Goal: Task Accomplishment & Management: Manage account settings

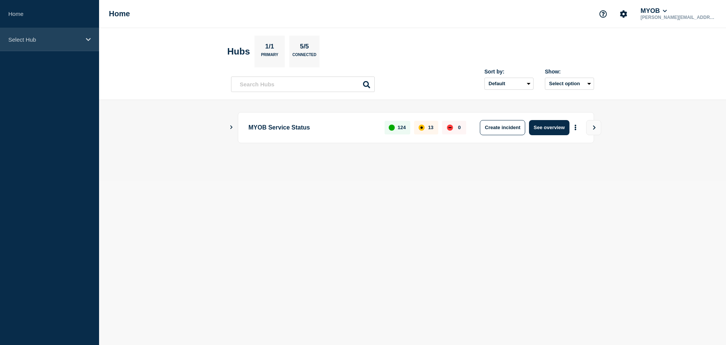
click at [68, 38] on p "Select Hub" at bounding box center [44, 39] width 73 height 6
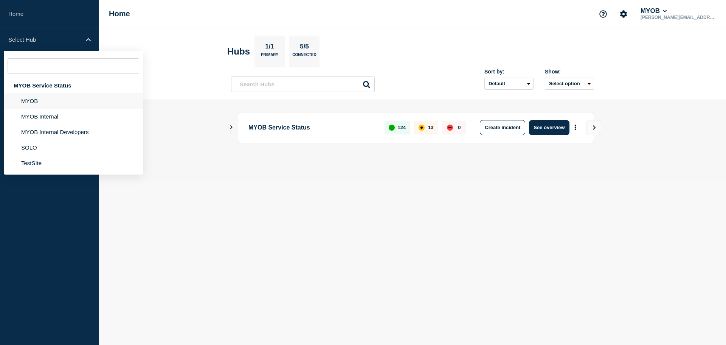
click at [66, 103] on li "MYOB" at bounding box center [73, 101] width 139 height 16
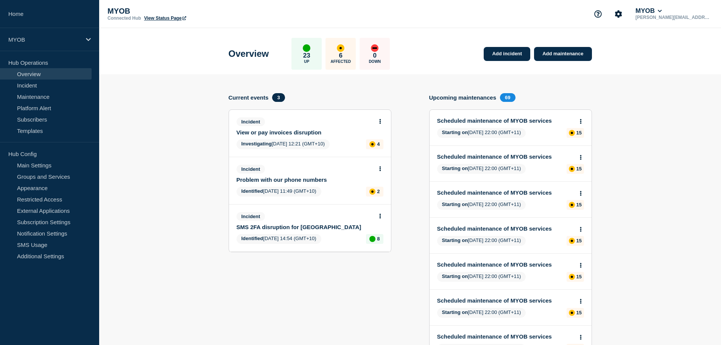
click at [277, 178] on link "Problem with our phone numbers" at bounding box center [304, 179] width 137 height 6
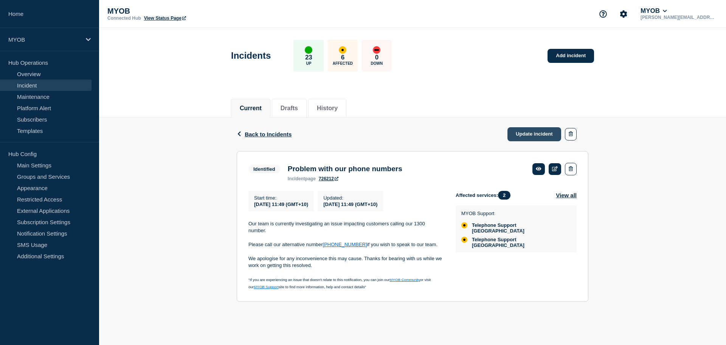
click at [549, 137] on link "Update incident" at bounding box center [535, 134] width 54 height 14
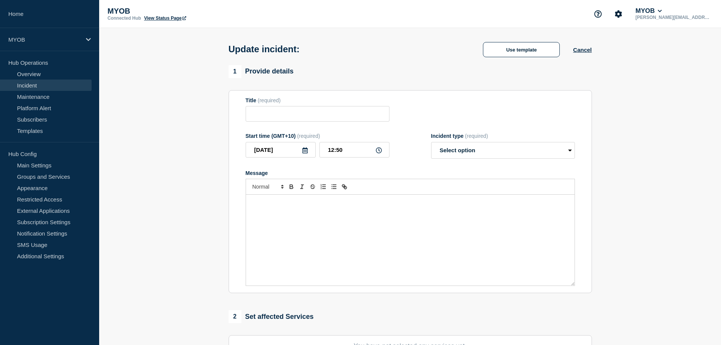
type input "Problem with our phone numbers"
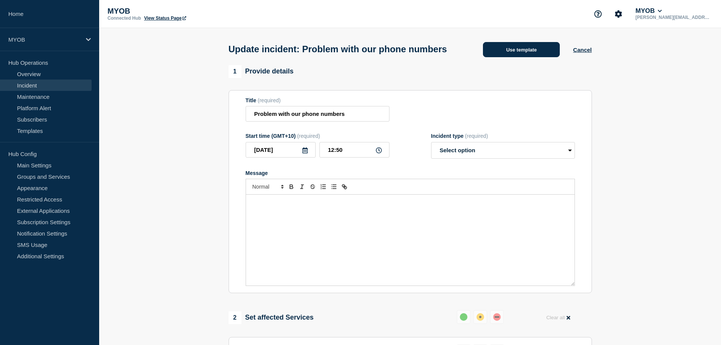
click at [538, 57] on button "Use template" at bounding box center [521, 49] width 77 height 15
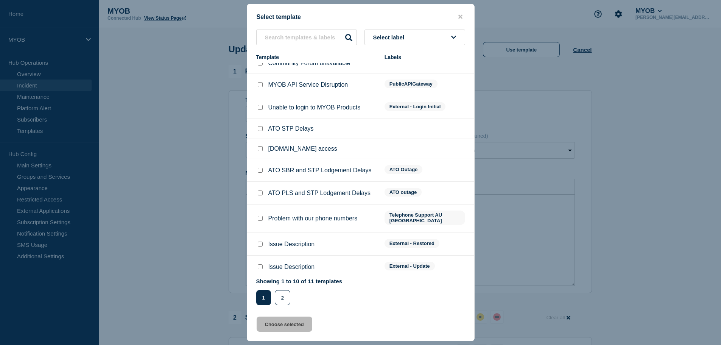
scroll to position [10, 0]
click at [258, 241] on input "Issue Description checkbox" at bounding box center [260, 243] width 5 height 5
checkbox input "true"
click at [293, 329] on button "Choose selected" at bounding box center [284, 323] width 56 height 15
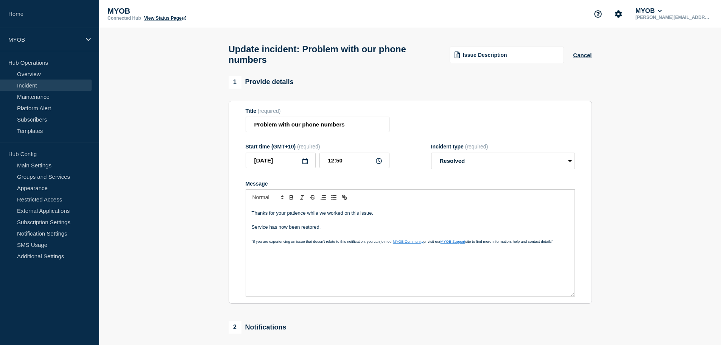
click at [340, 230] on p "Service has now been restored." at bounding box center [410, 227] width 317 height 7
click at [459, 162] on select "Select option Investigating Identified Monitoring Resolved" at bounding box center [503, 160] width 144 height 17
click at [431, 156] on select "Select option Investigating Identified Monitoring Resolved" at bounding box center [503, 160] width 144 height 17
click at [355, 228] on p "Service has now been restored." at bounding box center [410, 227] width 317 height 7
drag, startPoint x: 511, startPoint y: 151, endPoint x: 503, endPoint y: 169, distance: 19.9
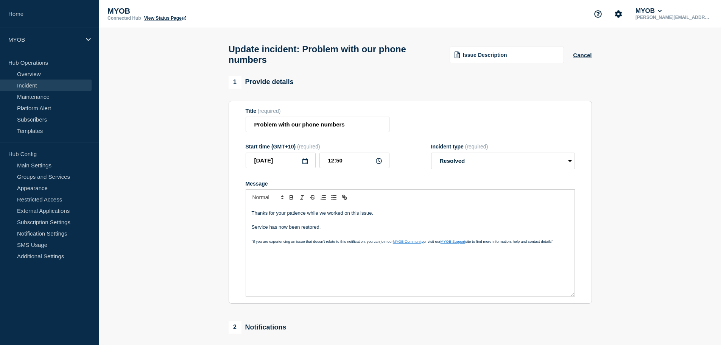
click at [512, 149] on div "Incident type (required)" at bounding box center [503, 146] width 144 height 6
click at [502, 169] on select "Select option Investigating Identified Monitoring Resolved" at bounding box center [503, 160] width 144 height 17
click at [431, 156] on select "Select option Investigating Identified Monitoring Resolved" at bounding box center [503, 160] width 144 height 17
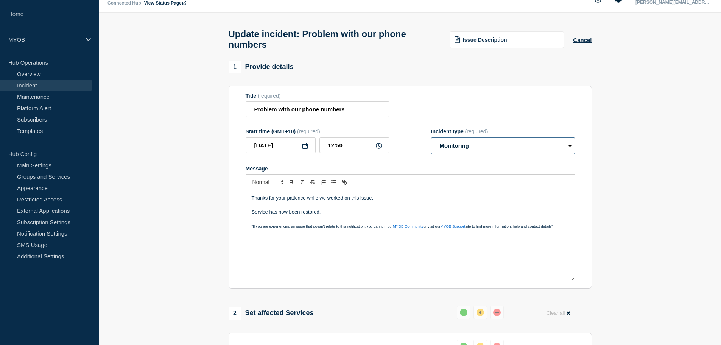
scroll to position [0, 0]
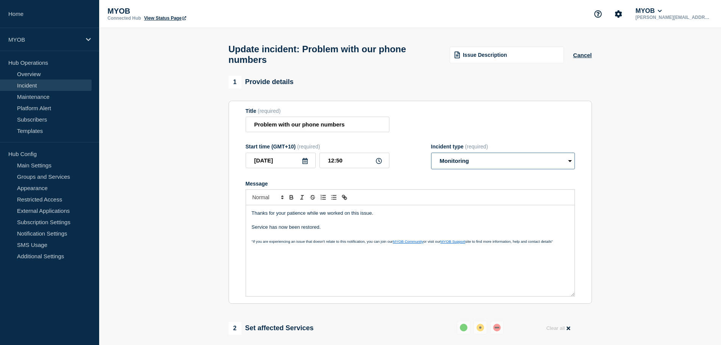
click at [521, 165] on select "Select option Investigating Identified Monitoring Resolved" at bounding box center [503, 160] width 144 height 17
select select "resolved"
click at [431, 156] on select "Select option Investigating Identified Monitoring Resolved" at bounding box center [503, 160] width 144 height 17
click at [379, 229] on p "Service has now been restored." at bounding box center [410, 227] width 317 height 7
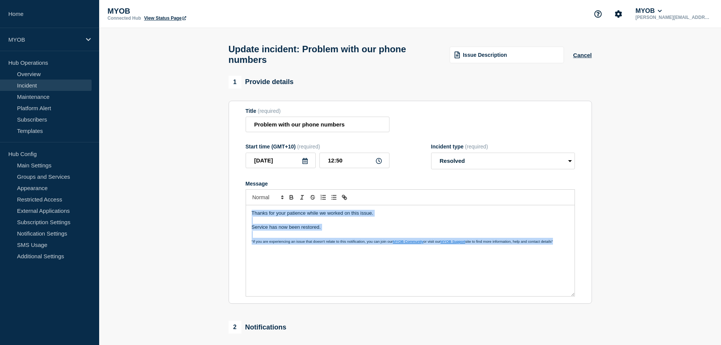
copy div "Thanks for your patience while we worked on this issue. Service has now been re…"
click at [388, 230] on p "Service has now been restored." at bounding box center [410, 227] width 317 height 7
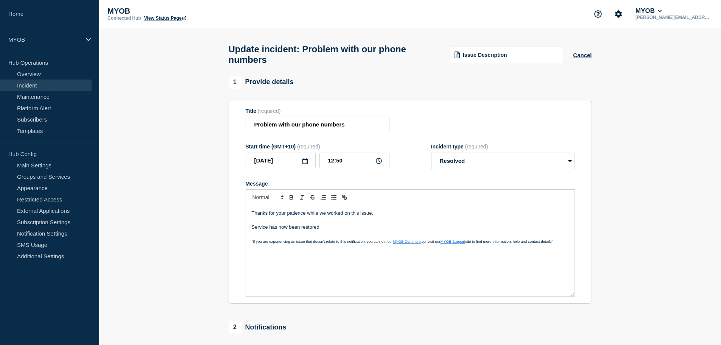
scroll to position [152, 0]
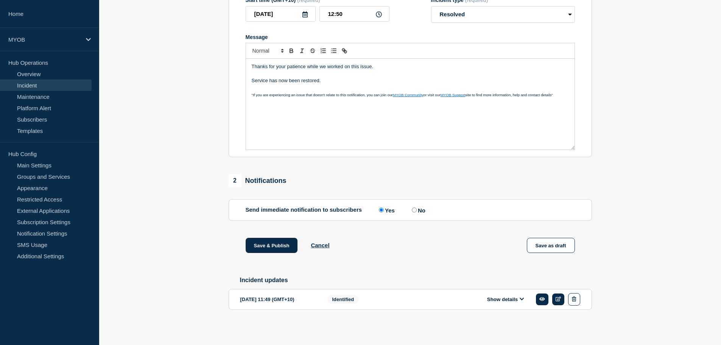
click at [340, 93] on span ""If you are experiencing an issue that doesn't relate to this notification, you…" at bounding box center [322, 95] width 141 height 4
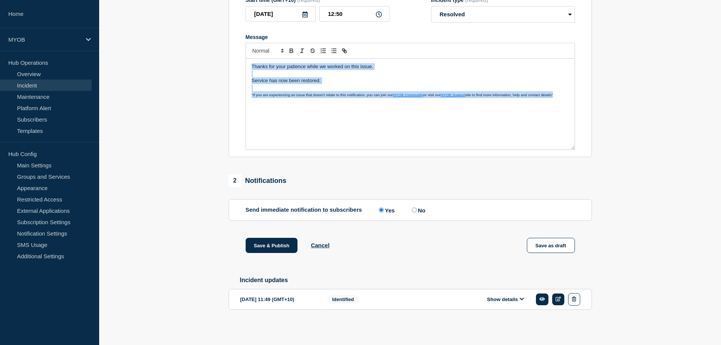
copy div "Thanks for your patience while we worked on this issue. Service has now been re…"
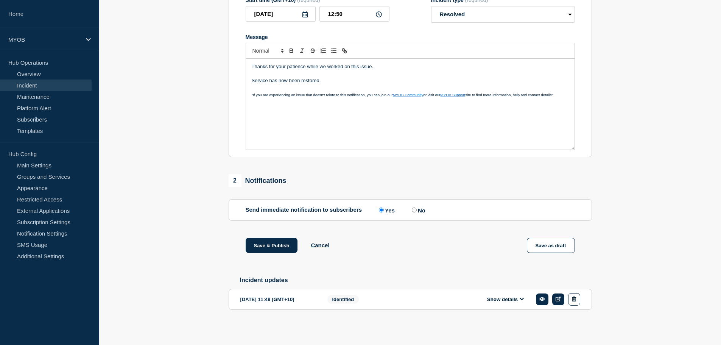
click at [202, 196] on section "1 Provide details Title (required) Problem with our phone numbers Start time (G…" at bounding box center [410, 131] width 622 height 404
click at [269, 247] on button "Save & Publish" at bounding box center [272, 245] width 52 height 15
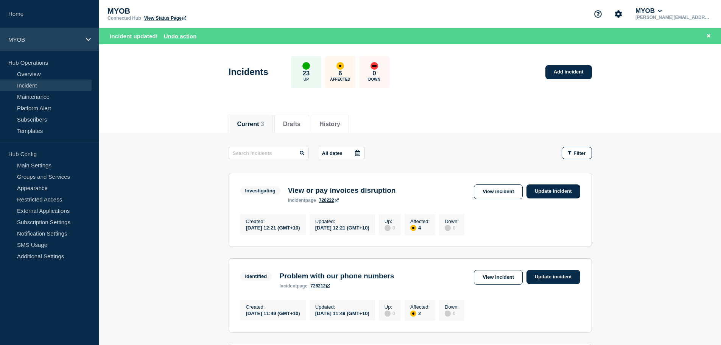
click at [39, 36] on div "MYOB" at bounding box center [49, 39] width 99 height 23
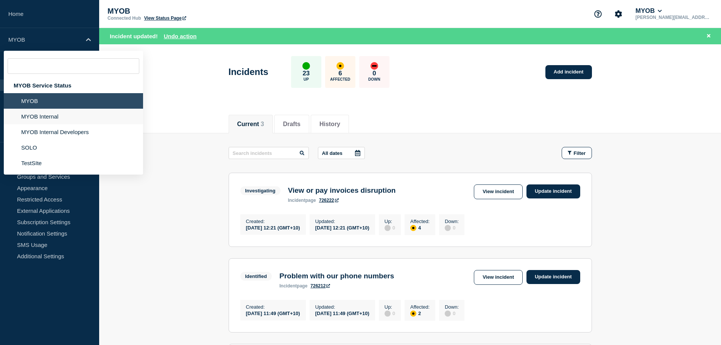
click at [51, 118] on li "MYOB Internal" at bounding box center [73, 117] width 139 height 16
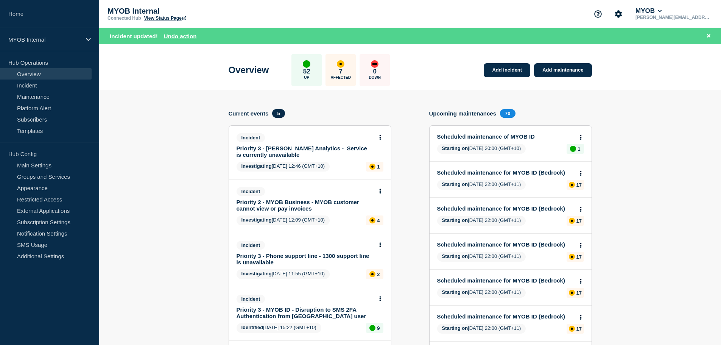
click at [274, 259] on link "Priority 3 - Phone support line - 1300 support line is unavailable" at bounding box center [304, 258] width 137 height 13
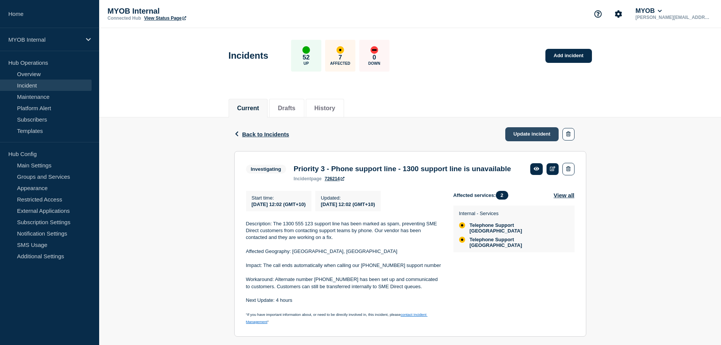
click at [530, 135] on link "Update incident" at bounding box center [532, 134] width 54 height 14
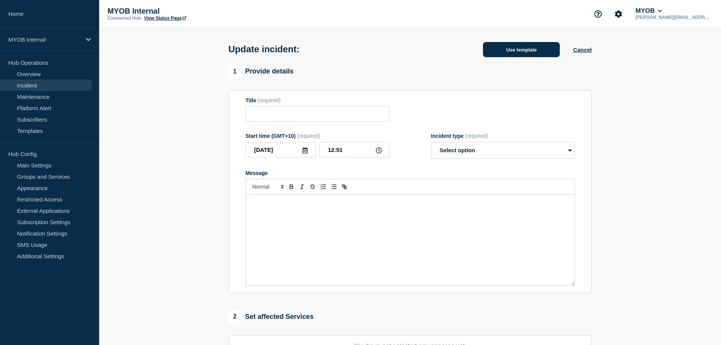
type input "Priority 3 - Phone support line - 1300 support line is unavailable"
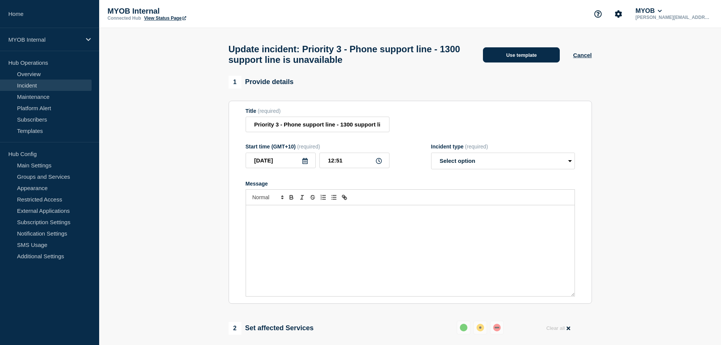
click at [525, 51] on button "Use template" at bounding box center [521, 54] width 77 height 15
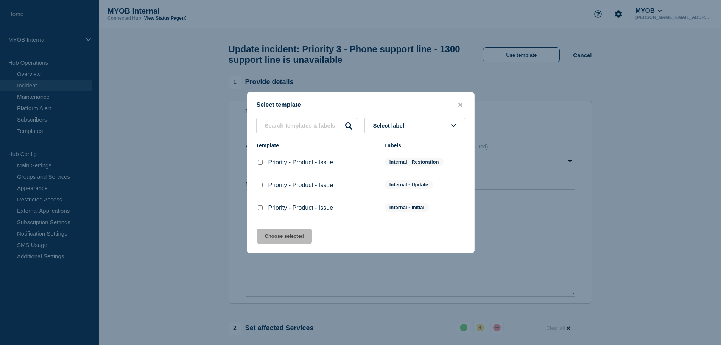
click at [260, 162] on input "Priority - Product - Issue checkbox" at bounding box center [260, 162] width 5 height 5
checkbox input "true"
click at [276, 233] on button "Choose selected" at bounding box center [284, 235] width 56 height 15
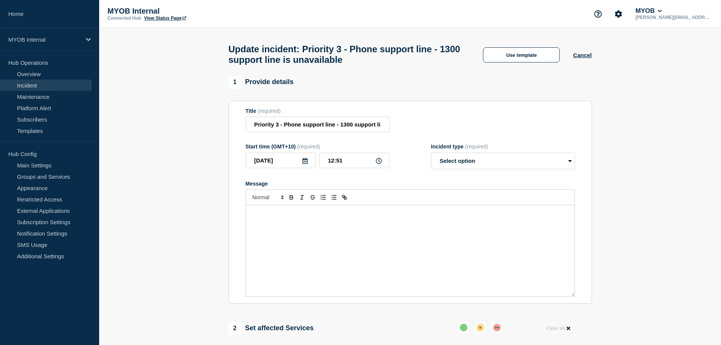
select select "resolved"
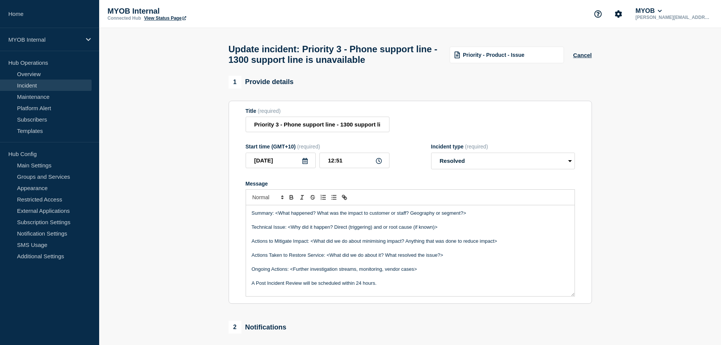
drag, startPoint x: 279, startPoint y: 219, endPoint x: 444, endPoint y: 227, distance: 165.9
click at [284, 216] on p "Summary: <What happened? What was the impact to customer or staff? Geography or…" at bounding box center [410, 213] width 317 height 7
drag, startPoint x: 488, startPoint y: 217, endPoint x: 276, endPoint y: 214, distance: 211.5
click at [276, 214] on p "Summary: <What happened? What was the impact to customer or staff? Geography or…" at bounding box center [410, 213] width 317 height 7
click at [309, 216] on p "Summary: Between" at bounding box center [410, 213] width 317 height 7
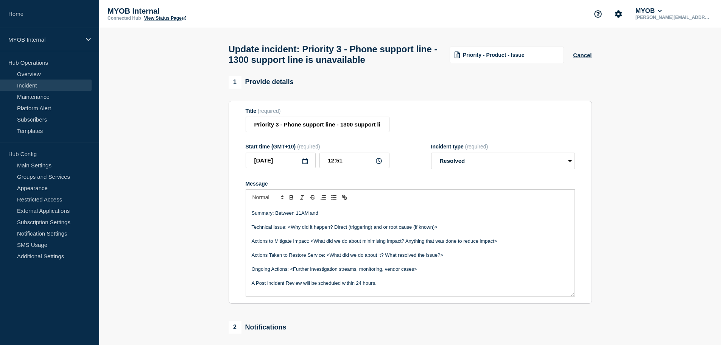
click at [353, 212] on div "Summary: Between 11AM and Technical Issue: <Why did it happen? Direct (triggeri…" at bounding box center [410, 250] width 328 height 91
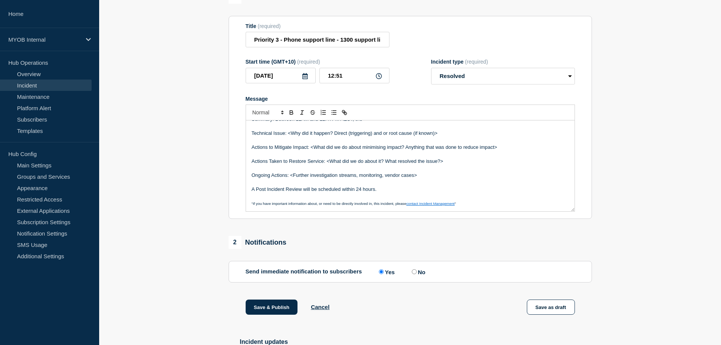
scroll to position [177, 0]
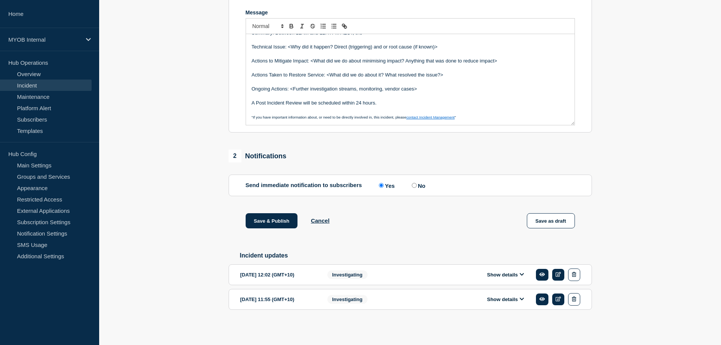
click at [510, 275] on button "Show details" at bounding box center [506, 274] width 42 height 6
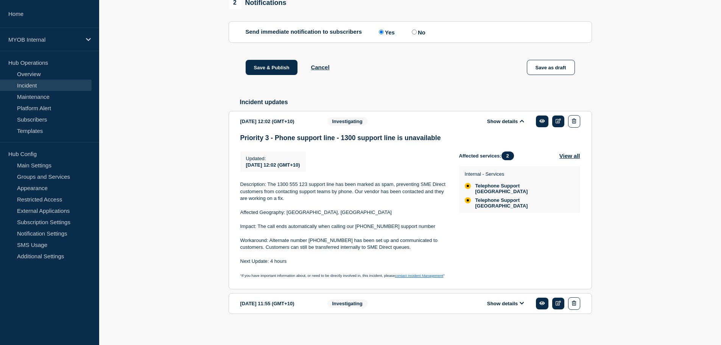
scroll to position [335, 0]
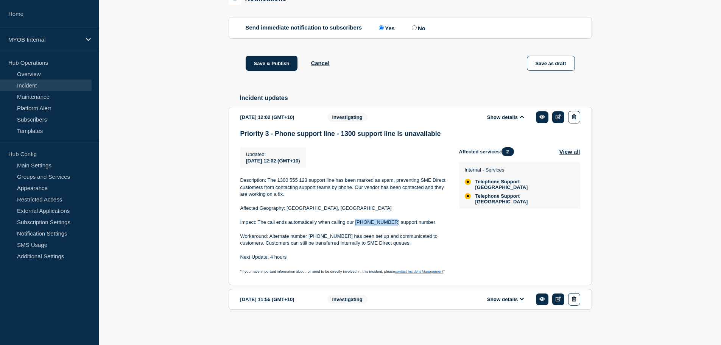
drag, startPoint x: 386, startPoint y: 222, endPoint x: 356, endPoint y: 221, distance: 29.9
click at [356, 221] on p "Impact: The call ends automatically when calling our [PHONE_NUMBER] support num…" at bounding box center [343, 222] width 207 height 7
copy p "1300 555 123"
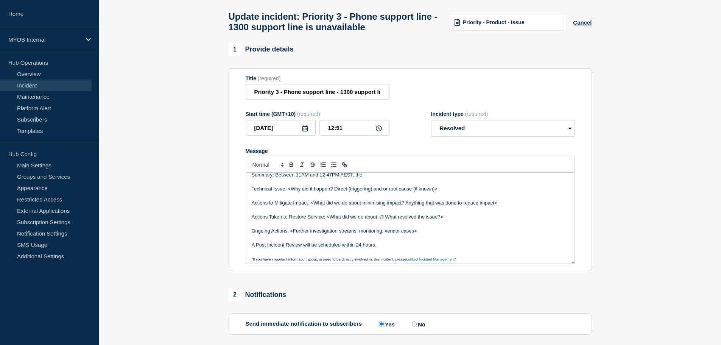
scroll to position [0, 0]
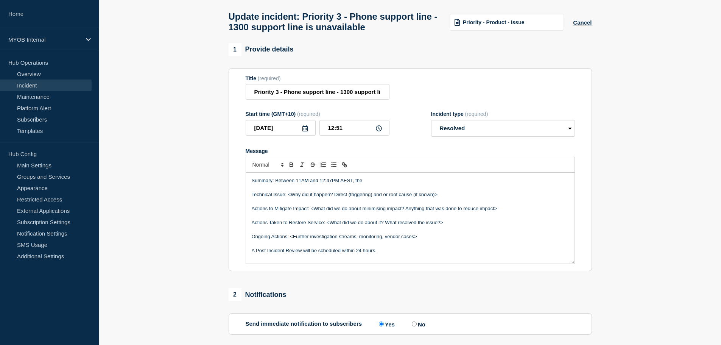
click at [366, 183] on p "Summary: Between 11AM and 12:47PM AEST, the" at bounding box center [410, 180] width 317 height 7
drag, startPoint x: 441, startPoint y: 200, endPoint x: 289, endPoint y: 198, distance: 152.5
click at [289, 198] on p "Technical Issue: <Why did it happen? Direct (triggering) and or root cause (if …" at bounding box center [410, 194] width 317 height 7
drag, startPoint x: 505, startPoint y: 209, endPoint x: 310, endPoint y: 213, distance: 194.9
click at [310, 212] on p "Actions to Mitigate Impact: <What did we do about minimising impact? Anything t…" at bounding box center [410, 208] width 317 height 7
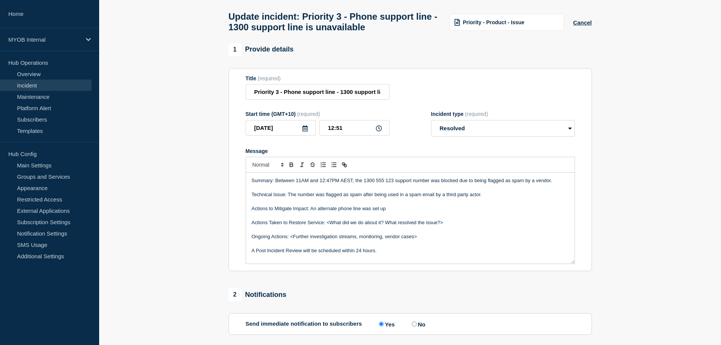
drag, startPoint x: 455, startPoint y: 226, endPoint x: 326, endPoint y: 227, distance: 129.0
click at [326, 226] on p "Actions Taken to Restore Service: <What did we do about it? What resolved the i…" at bounding box center [410, 222] width 317 height 7
drag, startPoint x: 427, startPoint y: 242, endPoint x: 291, endPoint y: 239, distance: 136.2
click at [291, 239] on p "Ongoing Actions: <Further investigation streams, monitoring, vendor cases>" at bounding box center [410, 236] width 317 height 7
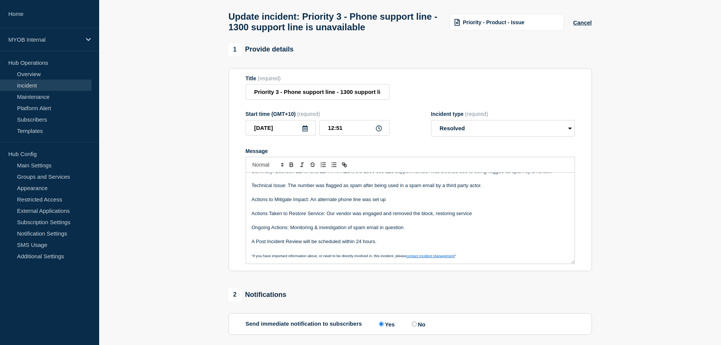
click at [323, 245] on p "A Post Incident Review will be scheduled within 24 hours." at bounding box center [410, 241] width 317 height 7
click at [322, 245] on p "A Post Incident Review will be scheduled within 24 hours." at bounding box center [410, 241] width 317 height 7
click at [323, 245] on p "A Post Incident Review will be scheduled within 24 hours." at bounding box center [410, 241] width 317 height 7
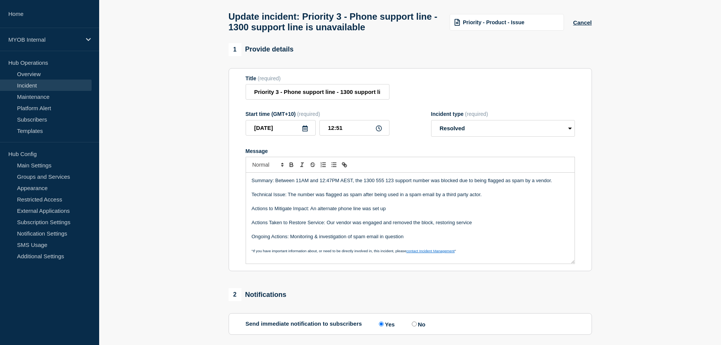
scroll to position [0, 0]
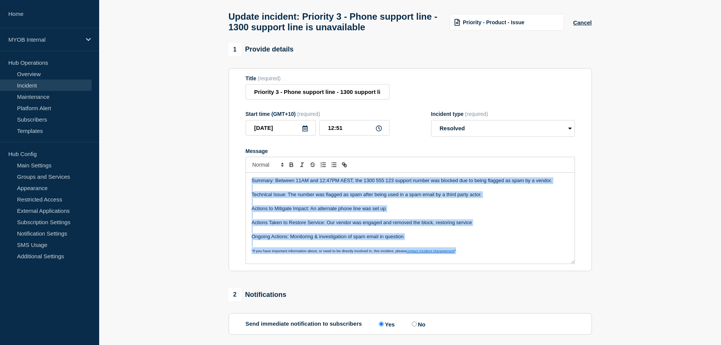
copy div "Summary: Between 11AM and 12:47PM AEST, the 1300 555 123 support number was blo…"
click at [333, 237] on p "Ongoing Actions: Monitoring & investigation of spam email in question" at bounding box center [410, 236] width 317 height 7
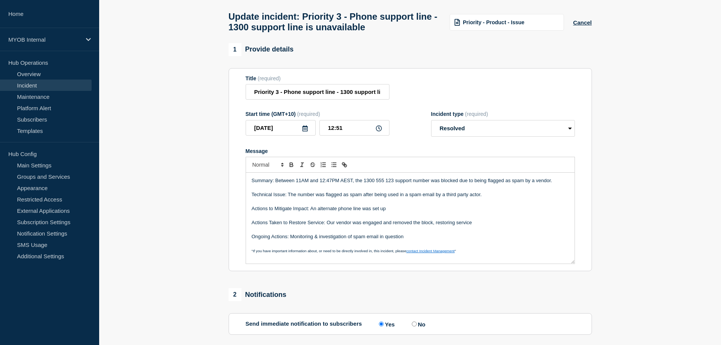
click at [401, 212] on p "Actions to Mitigate Impact: An alternate phone line was set up" at bounding box center [410, 208] width 317 height 7
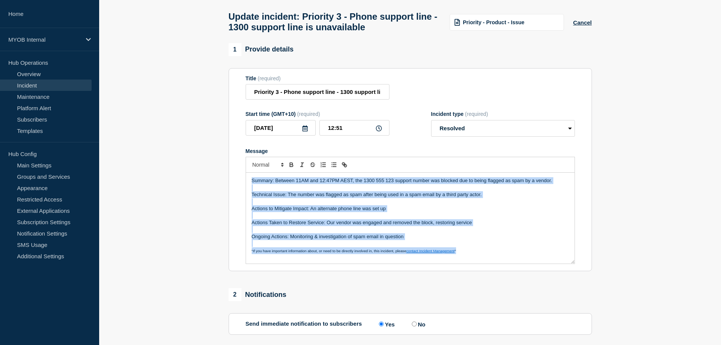
copy div "Summary: Between 11AM and 12:47PM AEST, the 1300 555 123 support number was blo…"
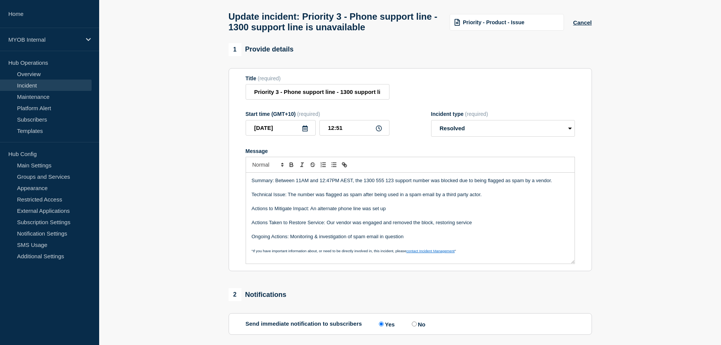
click at [180, 211] on section "1 Provide details Title (required) Priority 3 - Phone support line - 1300 suppo…" at bounding box center [410, 336] width 622 height 586
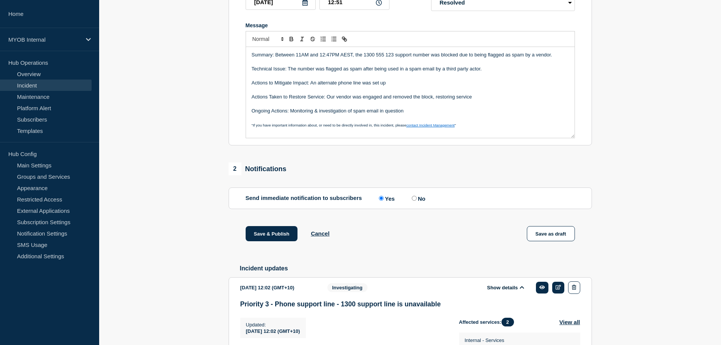
scroll to position [146, 0]
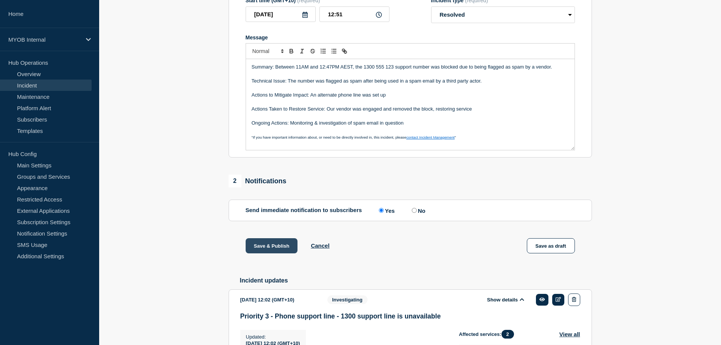
click at [268, 251] on button "Save & Publish" at bounding box center [272, 245] width 52 height 15
